Goal: Information Seeking & Learning: Learn about a topic

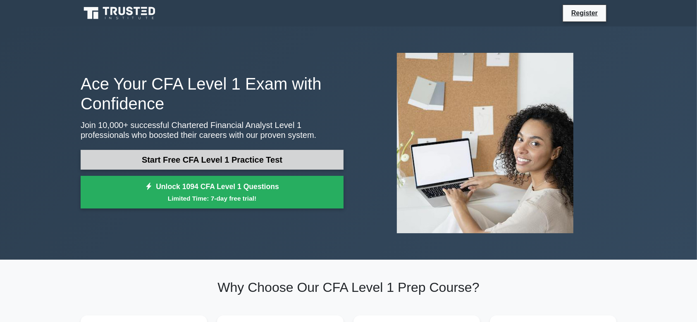
click at [208, 165] on link "Start Free CFA Level 1 Practice Test" at bounding box center [212, 160] width 263 height 20
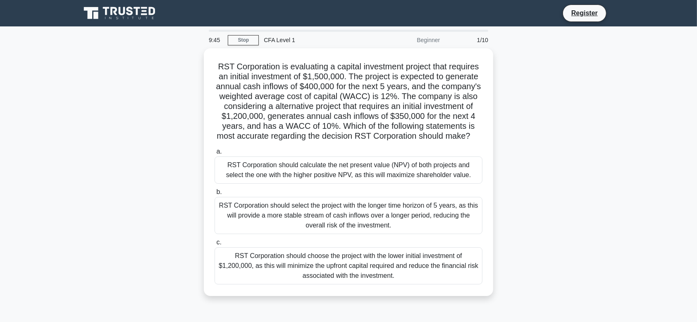
click at [562, 173] on div "RST Corporation is evaluating a capital investment project that requires an ini…" at bounding box center [348, 177] width 545 height 258
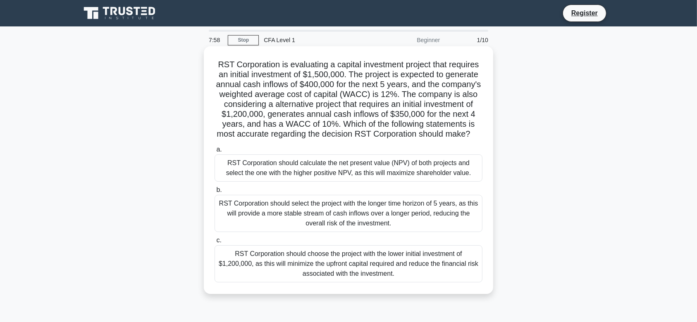
click at [393, 172] on div "RST Corporation should calculate the net present value (NPV) of both projects a…" at bounding box center [348, 168] width 268 height 27
click at [214, 152] on input "a. RST Corporation should calculate the net present value (NPV) of both project…" at bounding box center [214, 149] width 0 height 5
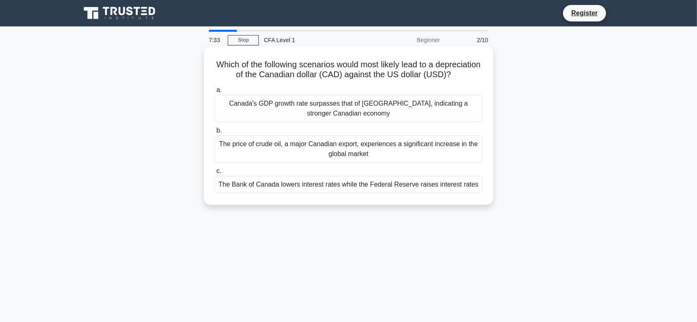
click at [341, 193] on div "The Bank of Canada lowers interest rates while the Federal Reserve raises inter…" at bounding box center [348, 184] width 268 height 17
click at [214, 174] on input "c. The Bank of Canada lowers interest rates while the Federal Reserve raises in…" at bounding box center [214, 171] width 0 height 5
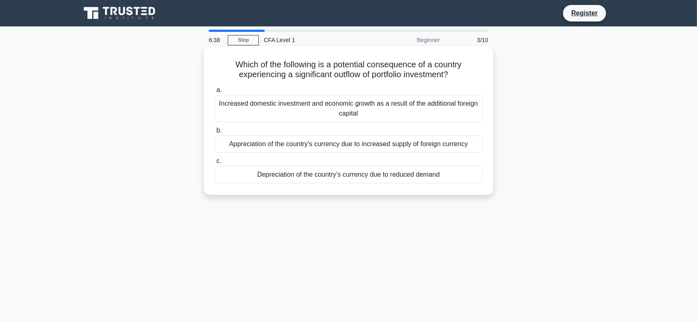
click at [331, 112] on div "Increased domestic investment and economic growth as a result of the additional…" at bounding box center [348, 108] width 268 height 27
click at [214, 93] on input "a. Increased domestic investment and economic growth as a result of the additio…" at bounding box center [214, 90] width 0 height 5
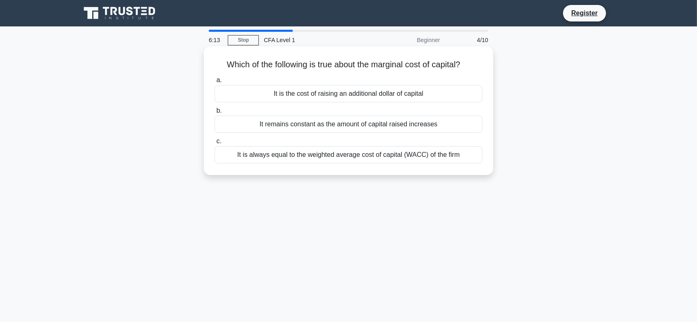
click at [326, 153] on div "It is always equal to the weighted average cost of capital (WACC) of the firm" at bounding box center [348, 154] width 268 height 17
click at [214, 144] on input "c. It is always equal to the weighted average cost of capital (WACC) of the firm" at bounding box center [214, 141] width 0 height 5
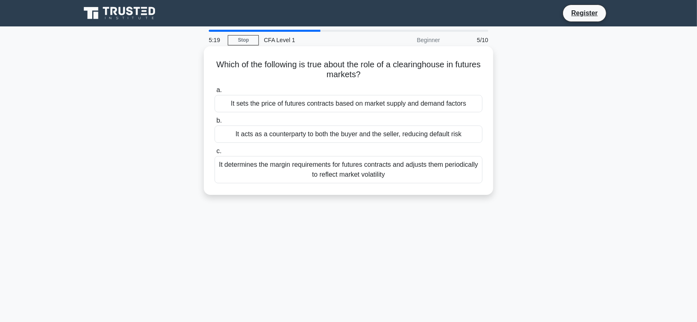
click at [336, 103] on div "It sets the price of futures contracts based on market supply and demand factors" at bounding box center [348, 103] width 268 height 17
click at [214, 93] on input "a. It sets the price of futures contracts based on market supply and demand fac…" at bounding box center [214, 90] width 0 height 5
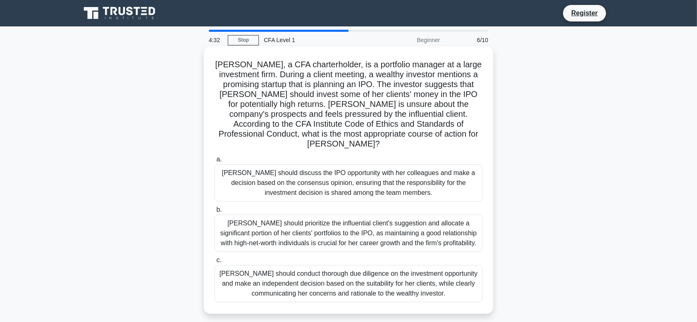
click at [355, 265] on div "Susan should conduct thorough due diligence on the investment opportunity and m…" at bounding box center [348, 283] width 268 height 37
click at [214, 262] on input "c. Susan should conduct thorough due diligence on the investment opportunity an…" at bounding box center [214, 260] width 0 height 5
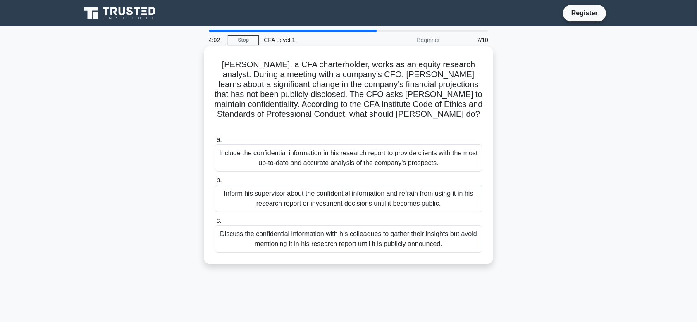
click at [304, 185] on div "Inform his supervisor about the confidential information and refrain from using…" at bounding box center [348, 198] width 268 height 27
click at [214, 182] on input "b. Inform his supervisor about the confidential information and refrain from us…" at bounding box center [214, 180] width 0 height 5
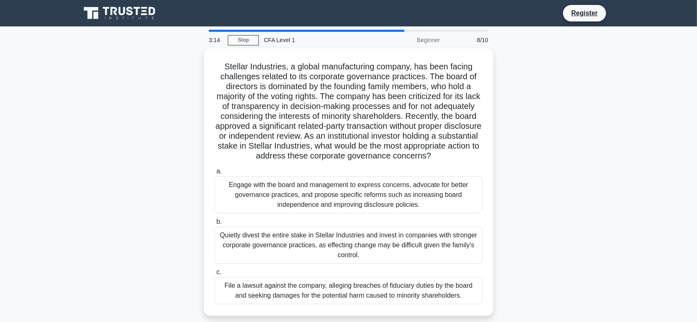
click at [304, 182] on div "Engage with the board and management to express concerns, advocate for better g…" at bounding box center [348, 194] width 268 height 37
click at [214, 174] on input "a. Engage with the board and management to express concerns, advocate for bette…" at bounding box center [214, 171] width 0 height 5
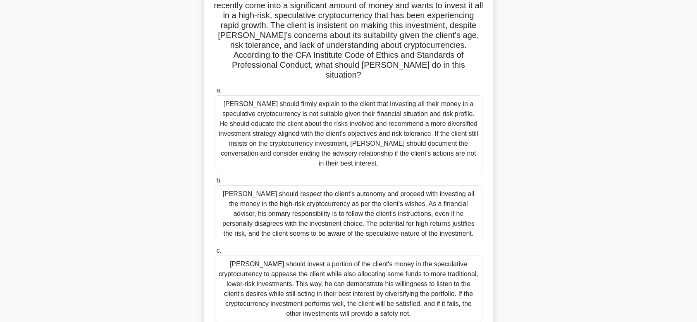
scroll to position [82, 0]
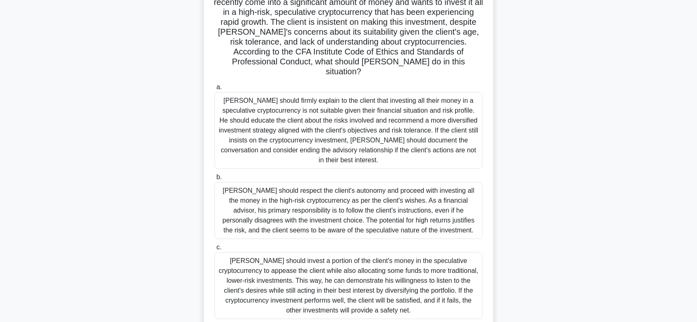
click at [288, 117] on div "Matthew should firmly explain to the client that investing all their money in a…" at bounding box center [348, 130] width 268 height 77
click at [214, 90] on input "a. Matthew should firmly explain to the client that investing all their money i…" at bounding box center [214, 87] width 0 height 5
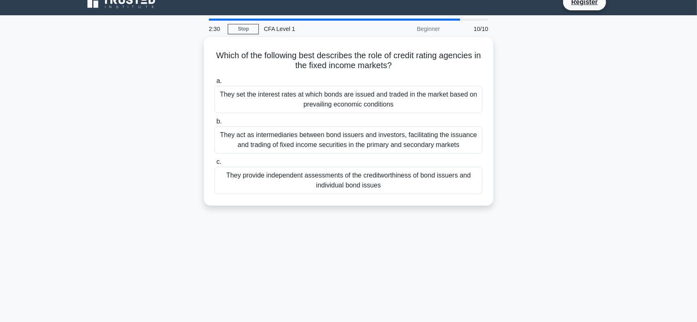
scroll to position [0, 0]
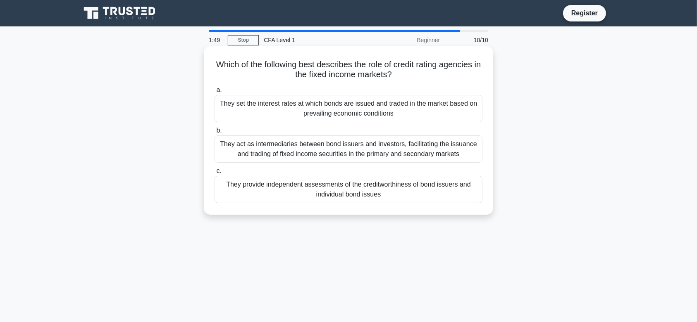
click at [292, 195] on div "They provide independent assessments of the creditworthiness of bond issuers an…" at bounding box center [348, 189] width 268 height 27
click at [214, 174] on input "c. They provide independent assessments of the creditworthiness of bond issuers…" at bounding box center [214, 171] width 0 height 5
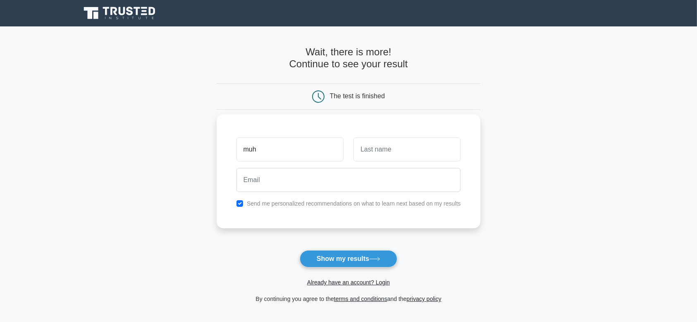
type input "[DEMOGRAPHIC_DATA]"
click at [378, 156] on input "text" at bounding box center [406, 150] width 107 height 24
type input "Ridzki"
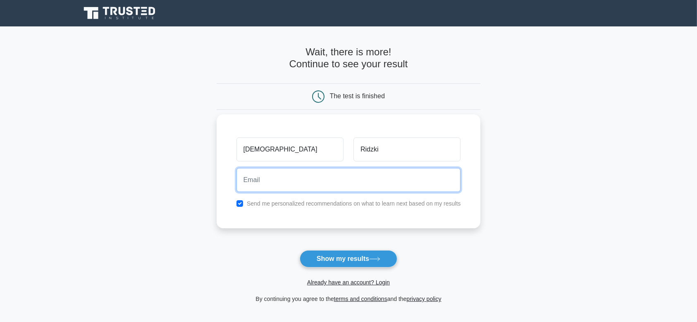
click at [350, 185] on input "email" at bounding box center [348, 180] width 224 height 24
type input "[EMAIL_ADDRESS][DOMAIN_NAME]"
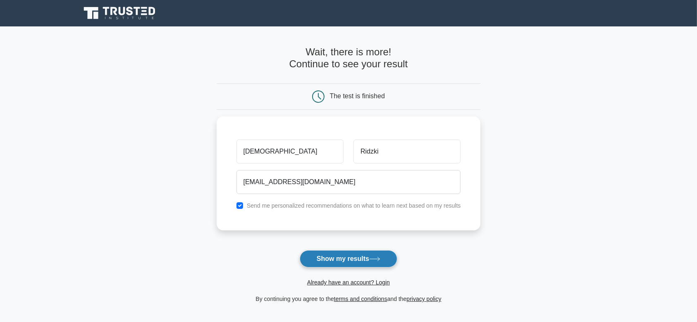
click at [336, 257] on button "Show my results" at bounding box center [349, 258] width 98 height 17
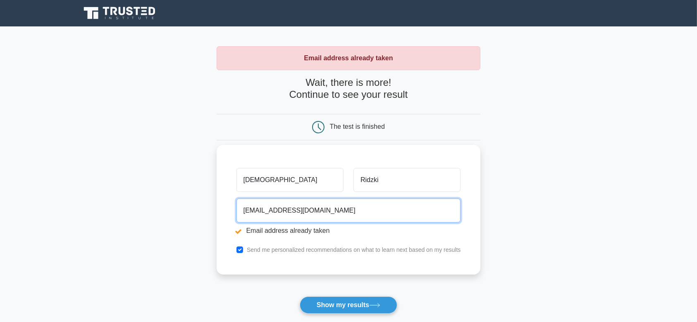
click at [328, 208] on input "[EMAIL_ADDRESS][DOMAIN_NAME]" at bounding box center [348, 211] width 224 height 24
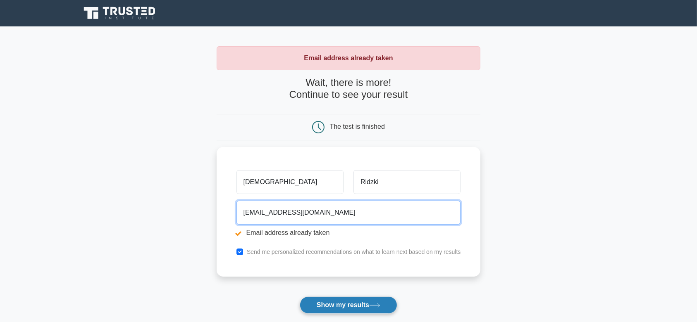
type input "lele5brothers@gmail.com"
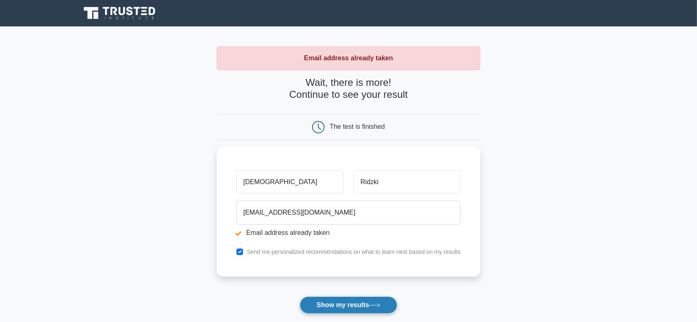
click at [325, 305] on button "Show my results" at bounding box center [349, 305] width 98 height 17
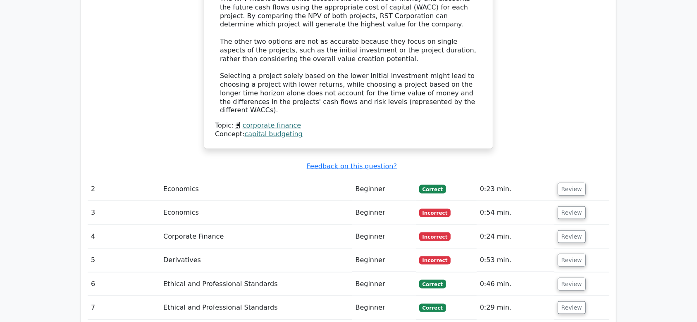
scroll to position [1031, 0]
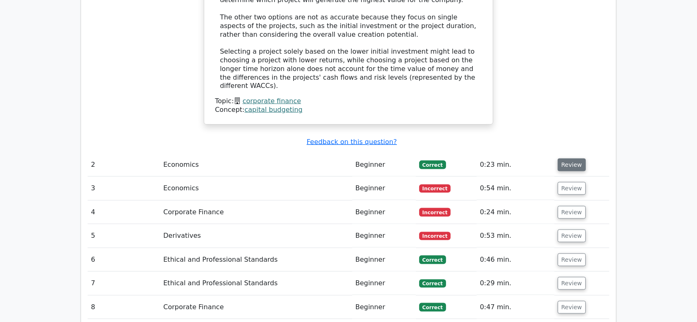
click at [571, 159] on button "Review" at bounding box center [571, 165] width 28 height 13
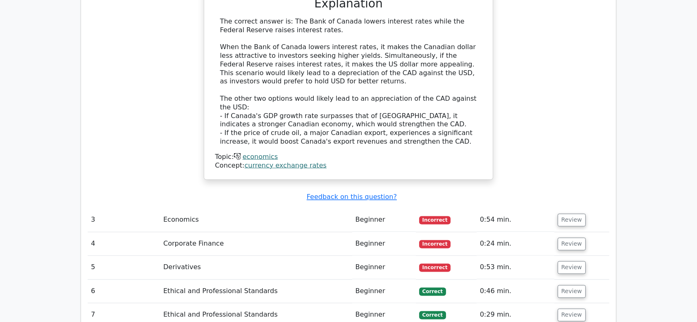
scroll to position [1431, 0]
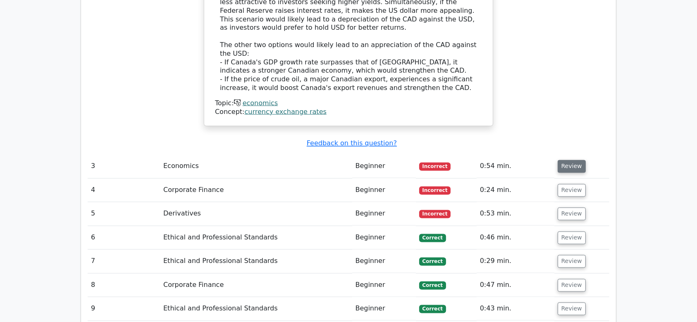
click at [565, 160] on button "Review" at bounding box center [571, 166] width 28 height 13
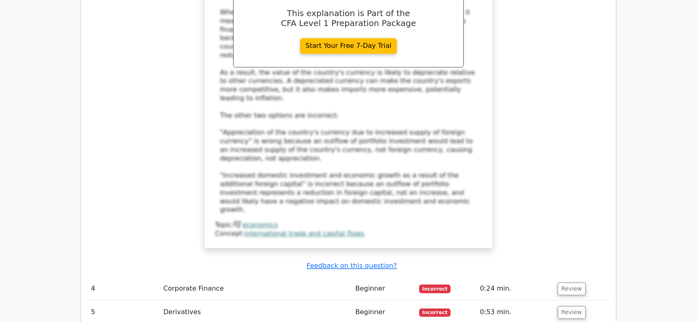
scroll to position [1796, 0]
click at [566, 282] on button "Review" at bounding box center [571, 288] width 28 height 13
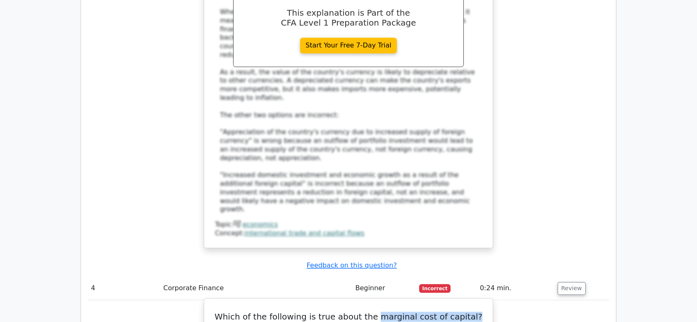
drag, startPoint x: 379, startPoint y: 172, endPoint x: 469, endPoint y: 168, distance: 90.6
click at [469, 312] on h5 "Which of the following is true about the marginal cost of capital?" at bounding box center [348, 317] width 269 height 10
copy h5 "marginal cost of capital?"
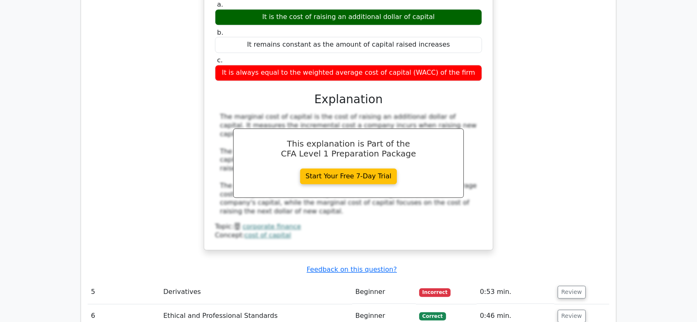
scroll to position [2123, 0]
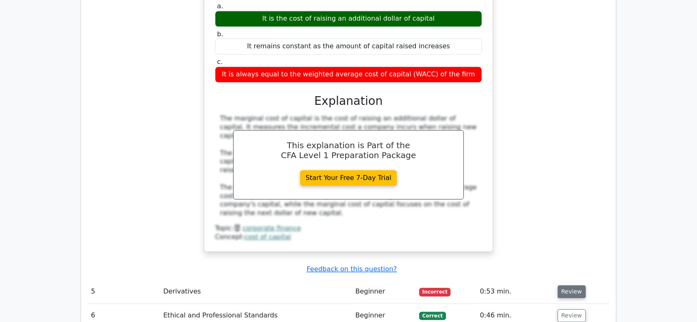
click at [574, 286] on button "Review" at bounding box center [571, 292] width 28 height 13
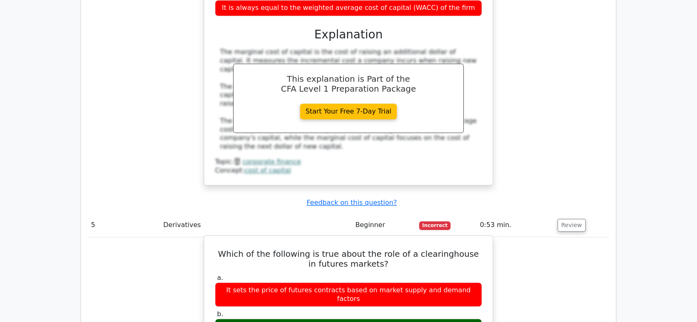
scroll to position [2195, 0]
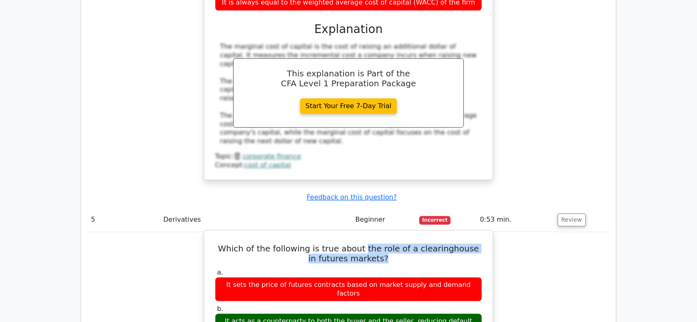
drag, startPoint x: 362, startPoint y: 90, endPoint x: 383, endPoint y: 100, distance: 23.1
click at [383, 244] on h5 "Which of the following is true about the role of a clearinghouse in futures mar…" at bounding box center [348, 254] width 269 height 20
copy h5 "the role of a clearinghouse in futures markets?"
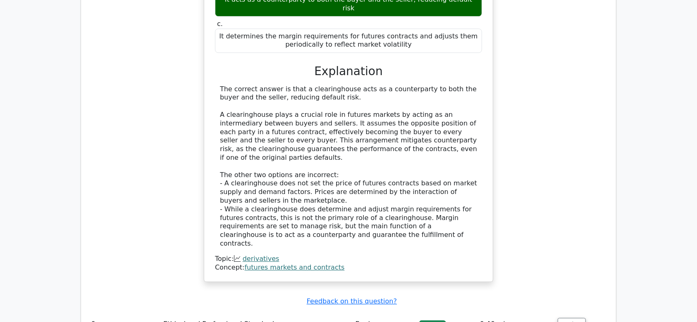
scroll to position [2518, 0]
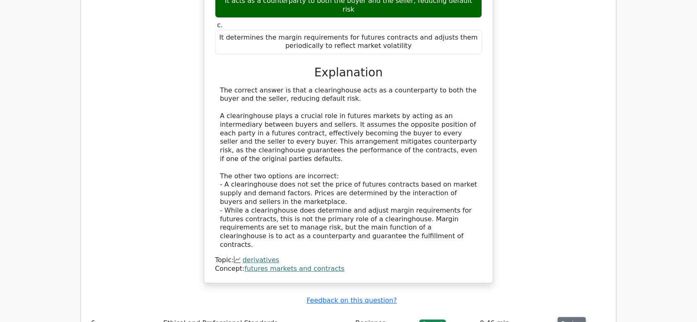
click at [574, 317] on button "Review" at bounding box center [571, 323] width 28 height 13
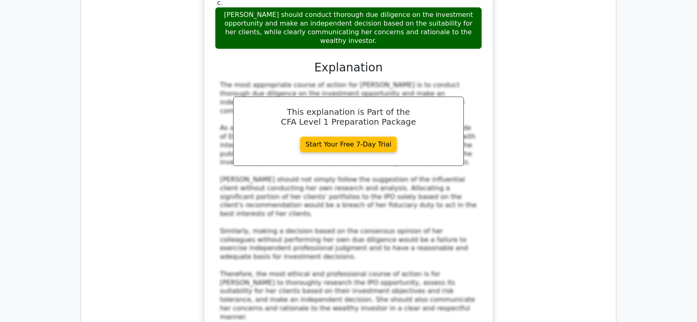
scroll to position [3080, 0]
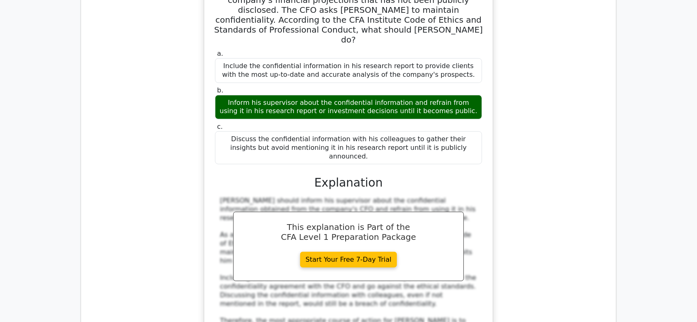
scroll to position [3543, 0]
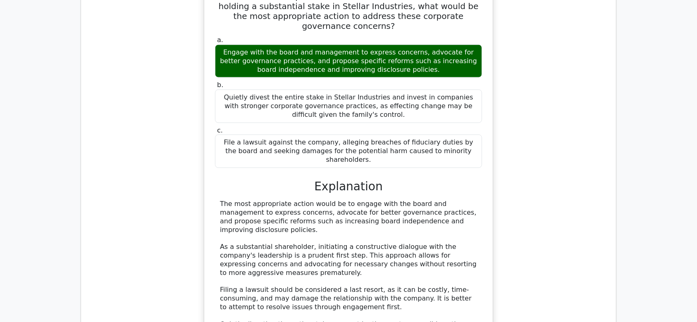
scroll to position [4088, 0]
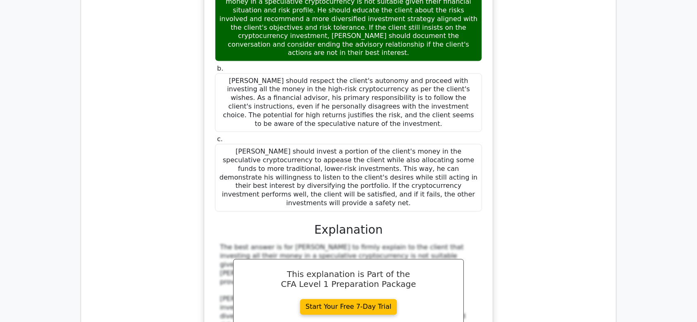
scroll to position [4657, 0]
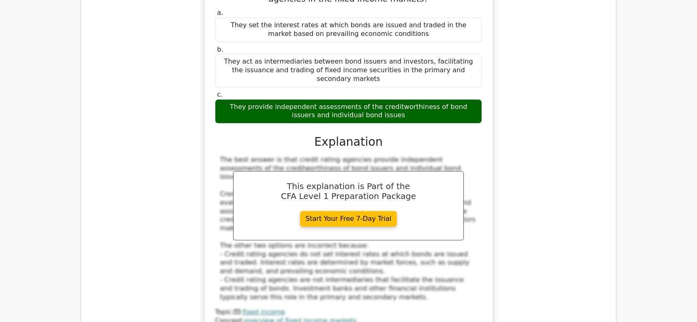
scroll to position [5209, 0]
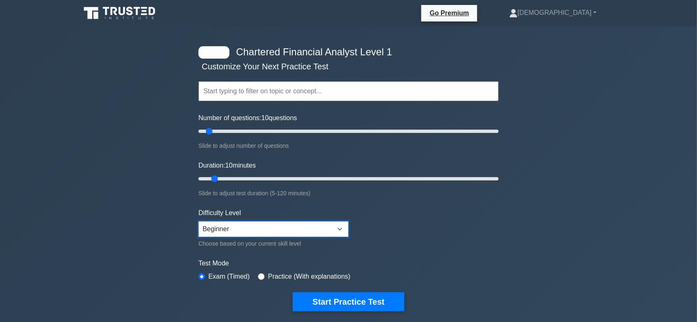
click at [340, 230] on select "Beginner Intermediate Expert" at bounding box center [273, 230] width 150 height 16
select select "expert"
click at [198, 222] on select "Beginner Intermediate Expert" at bounding box center [273, 230] width 150 height 16
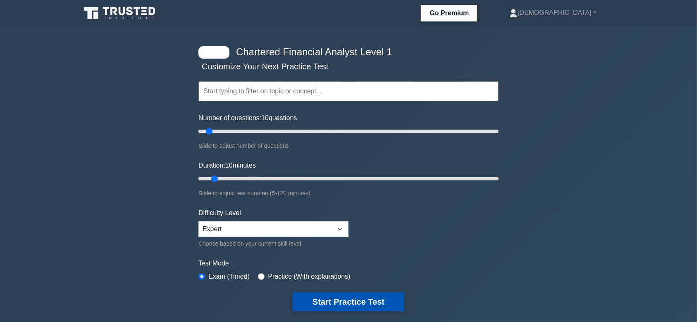
click at [329, 297] on button "Start Practice Test" at bounding box center [349, 302] width 112 height 19
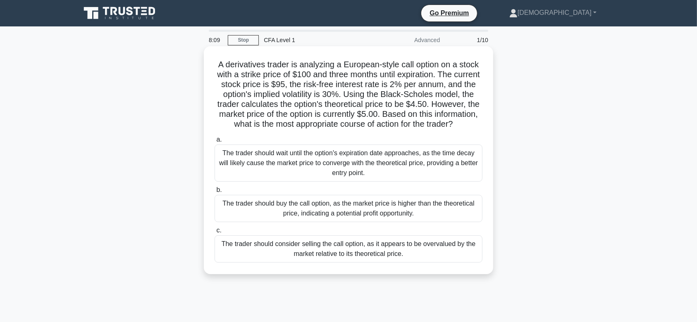
click at [342, 169] on div "The trader should wait until the option's expiration date approaches, as the ti…" at bounding box center [348, 163] width 268 height 37
click at [214, 143] on input "a. The trader should wait until the option's expiration date approaches, as the…" at bounding box center [214, 139] width 0 height 5
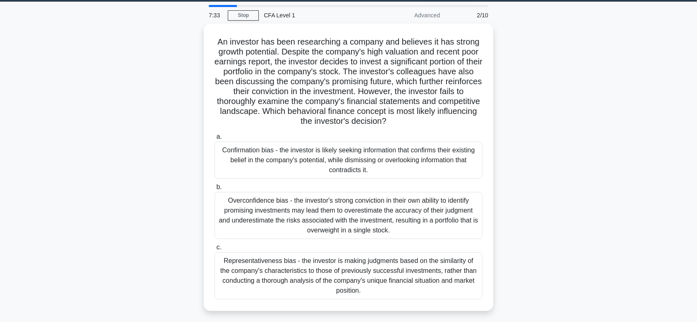
scroll to position [26, 0]
